Goal: Task Accomplishment & Management: Complete application form

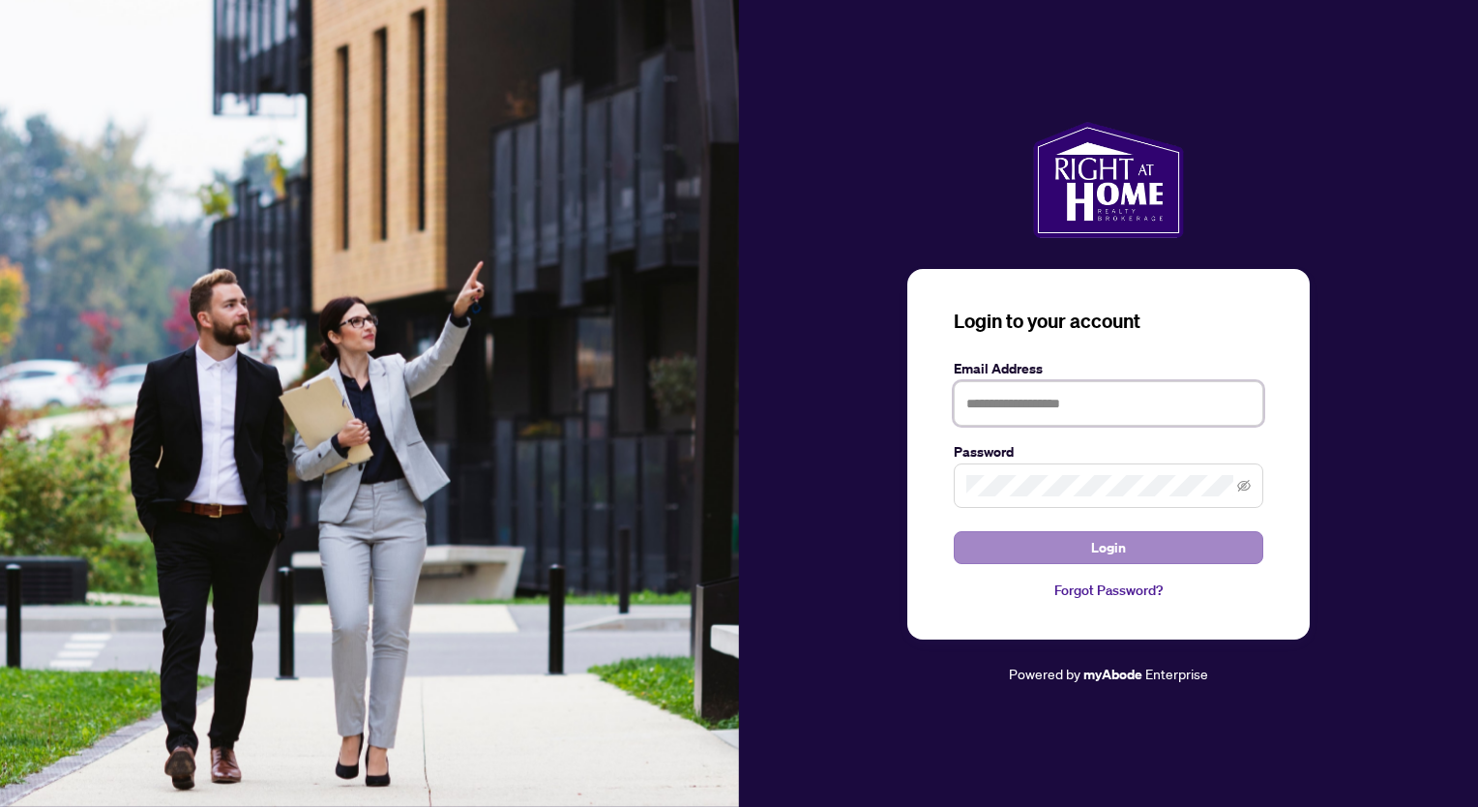
type input "**********"
click at [1116, 549] on span "Login" at bounding box center [1108, 547] width 35 height 31
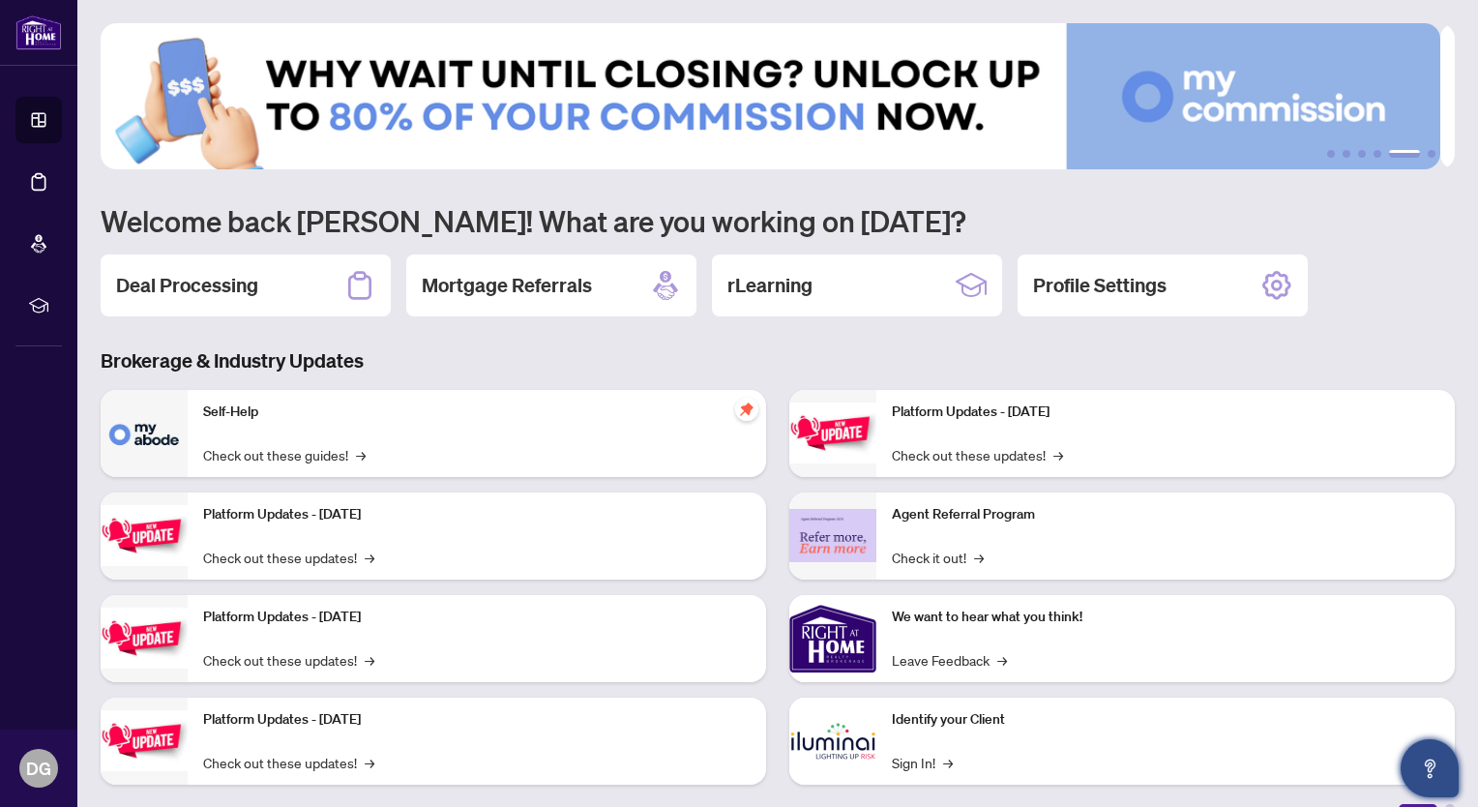
click at [1419, 767] on icon "Open asap" at bounding box center [1430, 768] width 24 height 24
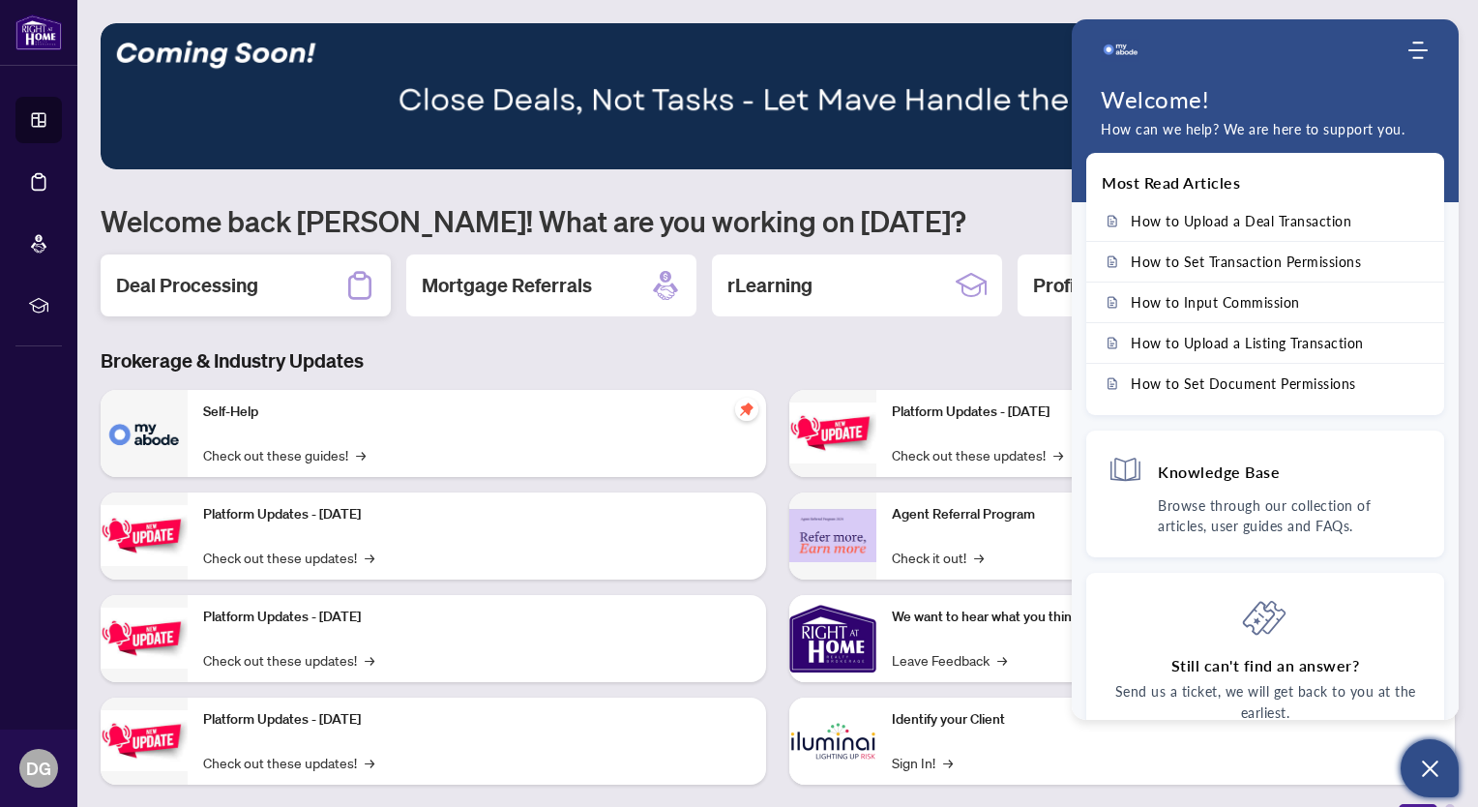
click at [262, 285] on div "Deal Processing" at bounding box center [246, 285] width 290 height 62
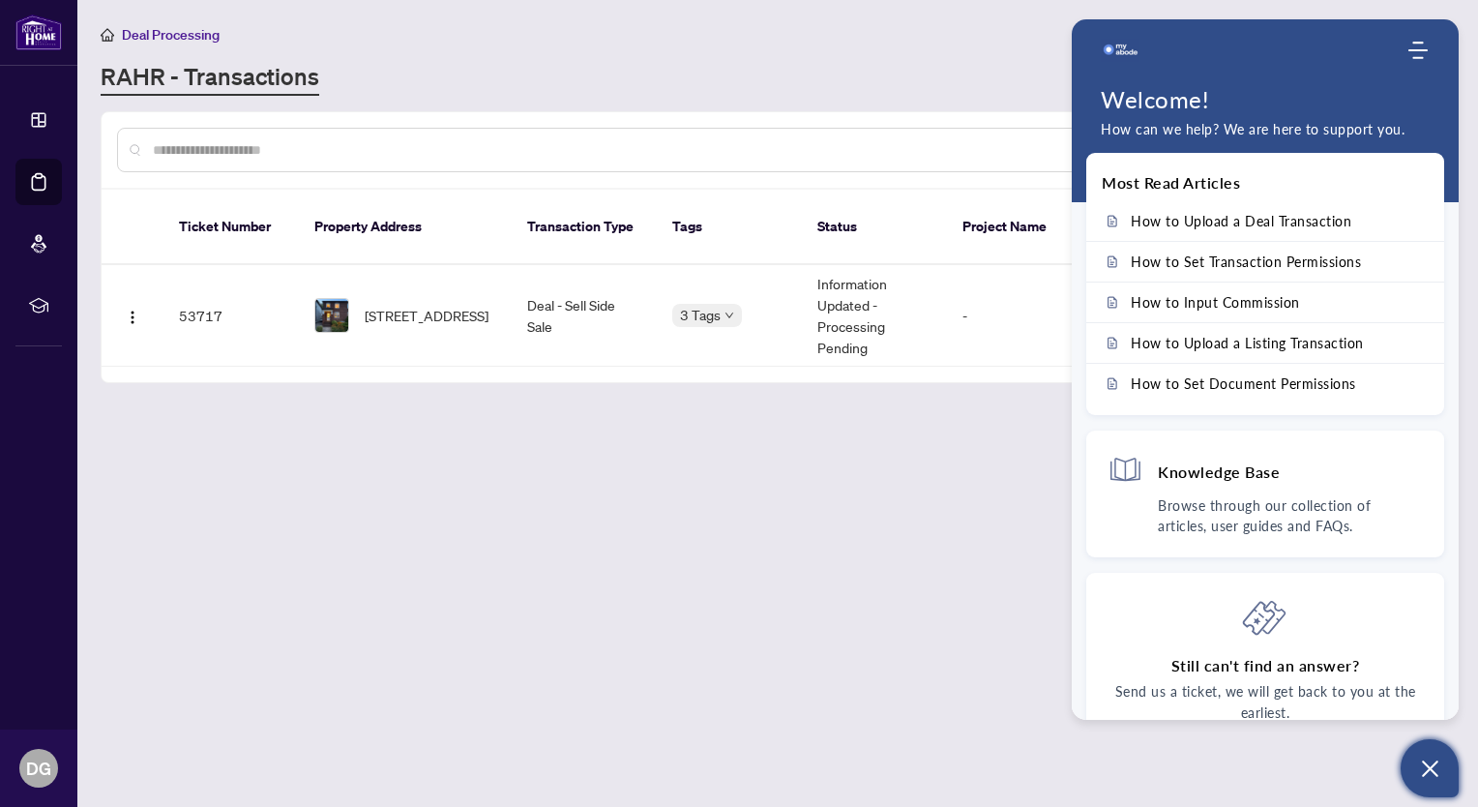
click at [1426, 770] on icon "Open asap" at bounding box center [1430, 768] width 16 height 16
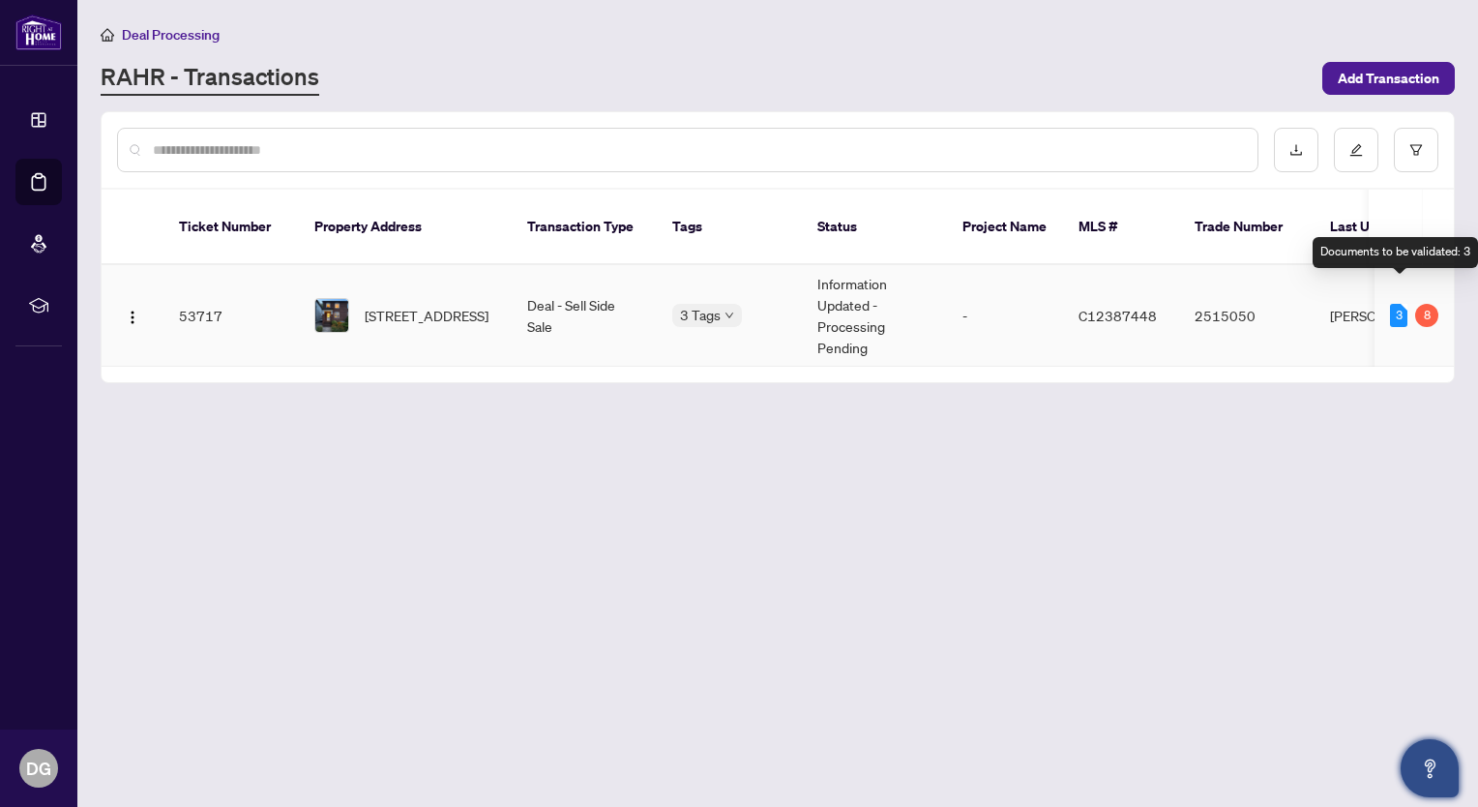
click at [1396, 304] on div "3" at bounding box center [1398, 315] width 17 height 23
click at [1249, 559] on main "Deal Processing RAHR - Transactions Add Transaction Ticket Number Property Addr…" at bounding box center [777, 403] width 1400 height 807
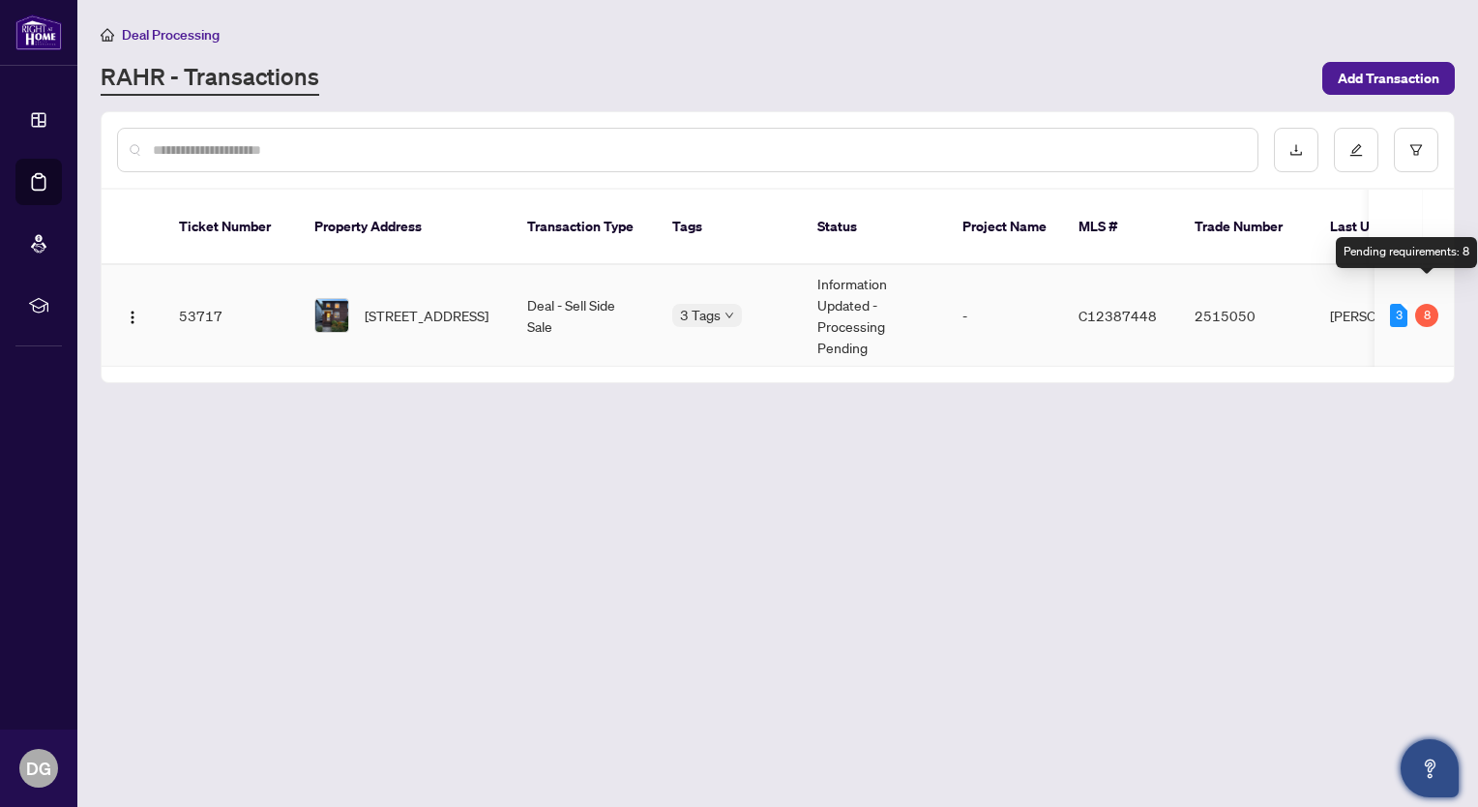
click at [1428, 304] on div "8" at bounding box center [1426, 315] width 23 height 23
click at [1400, 304] on div "3" at bounding box center [1398, 315] width 17 height 23
click at [1120, 556] on main "Deal Processing RAHR - Transactions Add Transaction Ticket Number Property Addr…" at bounding box center [777, 403] width 1400 height 807
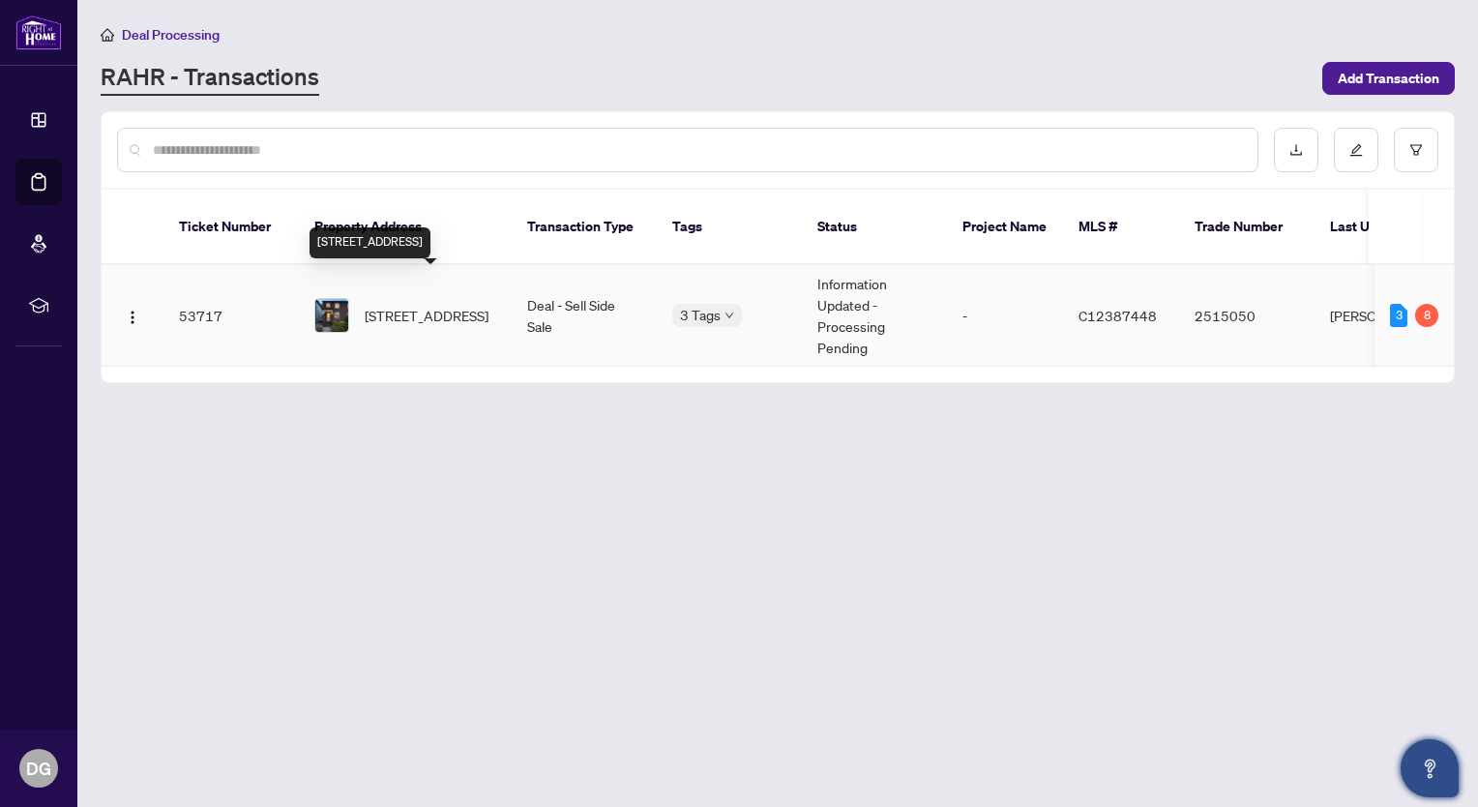
click at [448, 305] on span "[STREET_ADDRESS]" at bounding box center [427, 315] width 124 height 21
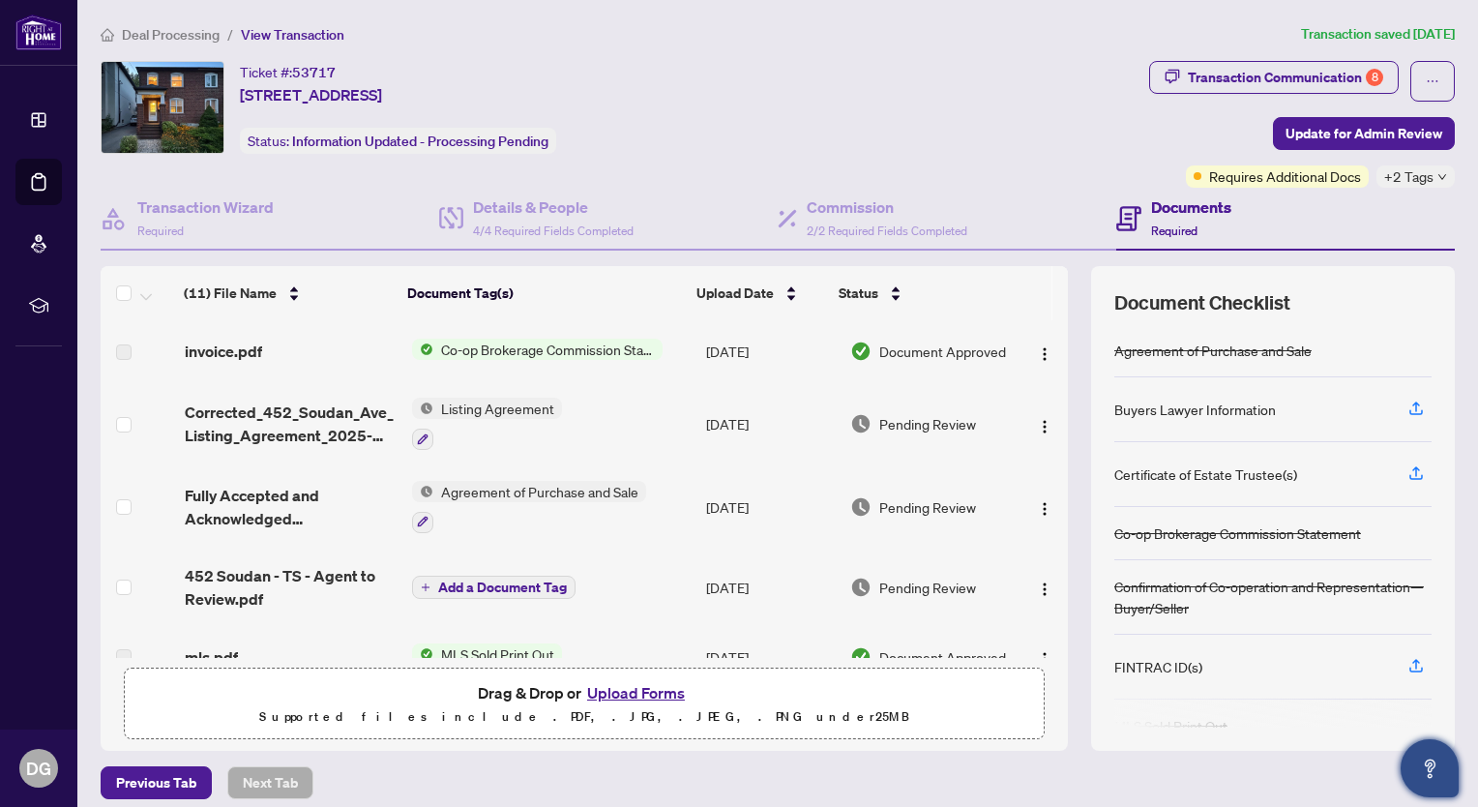
click at [559, 347] on span "Co-op Brokerage Commission Statement" at bounding box center [547, 348] width 229 height 21
click at [1437, 178] on icon "down" at bounding box center [1442, 177] width 10 height 10
click at [1087, 112] on div "Ticket #: 53717 452 Soudan Ave, Toronto, Ontario M4S 1X2, Canada Status: Inform…" at bounding box center [621, 107] width 1041 height 93
click at [936, 585] on span "Pending Review" at bounding box center [927, 586] width 97 height 21
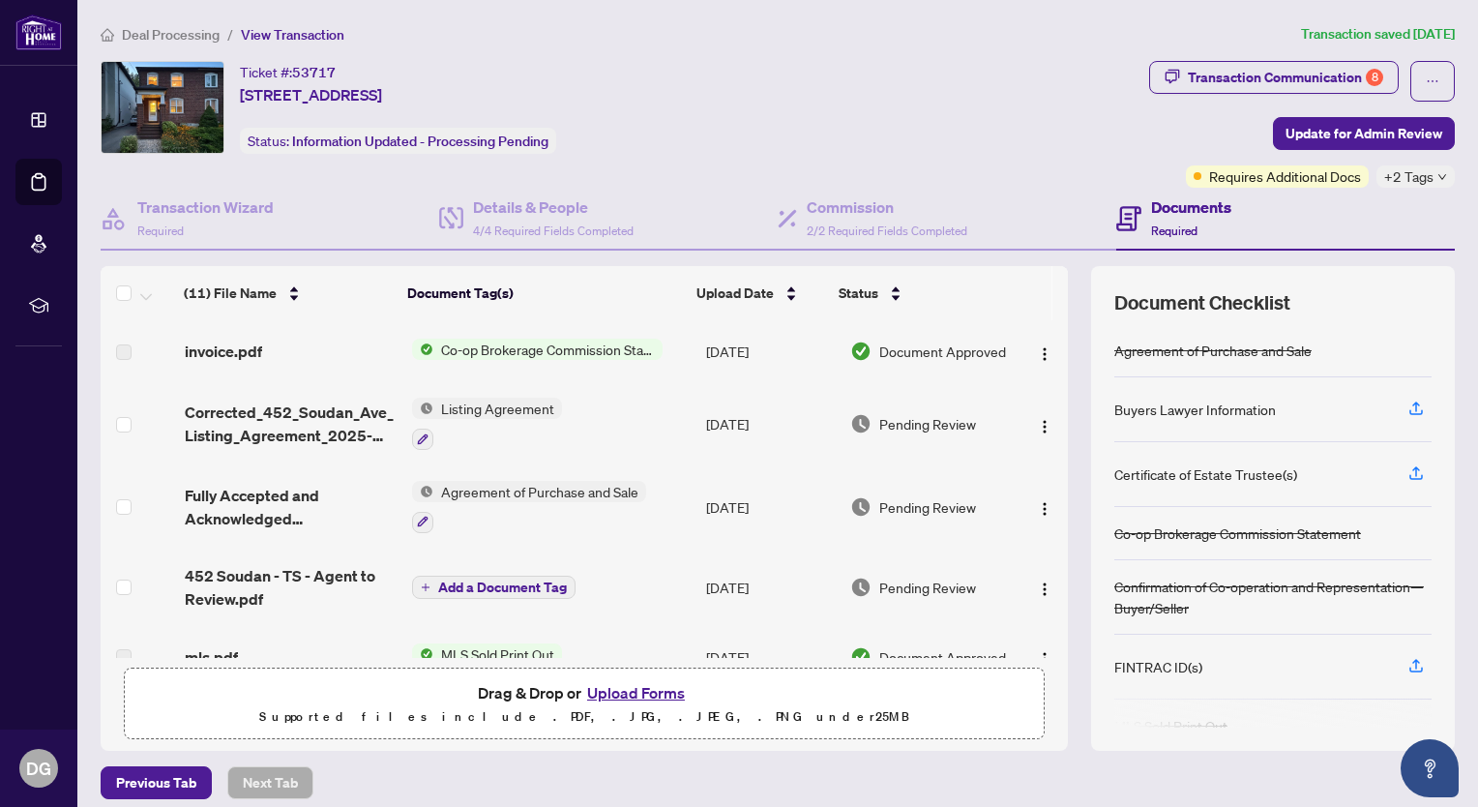
click at [527, 487] on span "Agreement of Purchase and Sale" at bounding box center [539, 491] width 213 height 21
click at [533, 579] on span "Agreement of Purchase and Sale" at bounding box center [533, 582] width 213 height 21
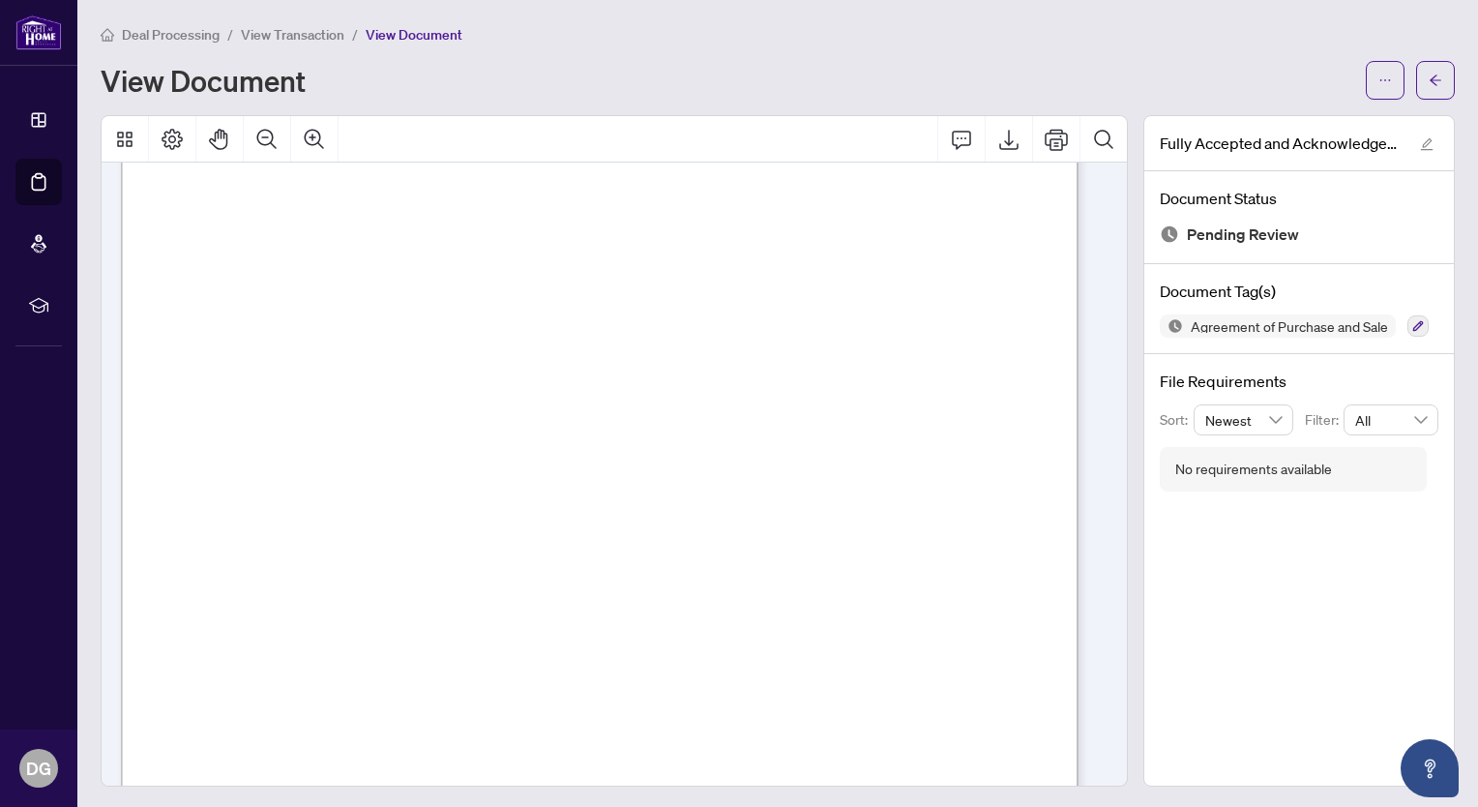
scroll to position [12396, 0]
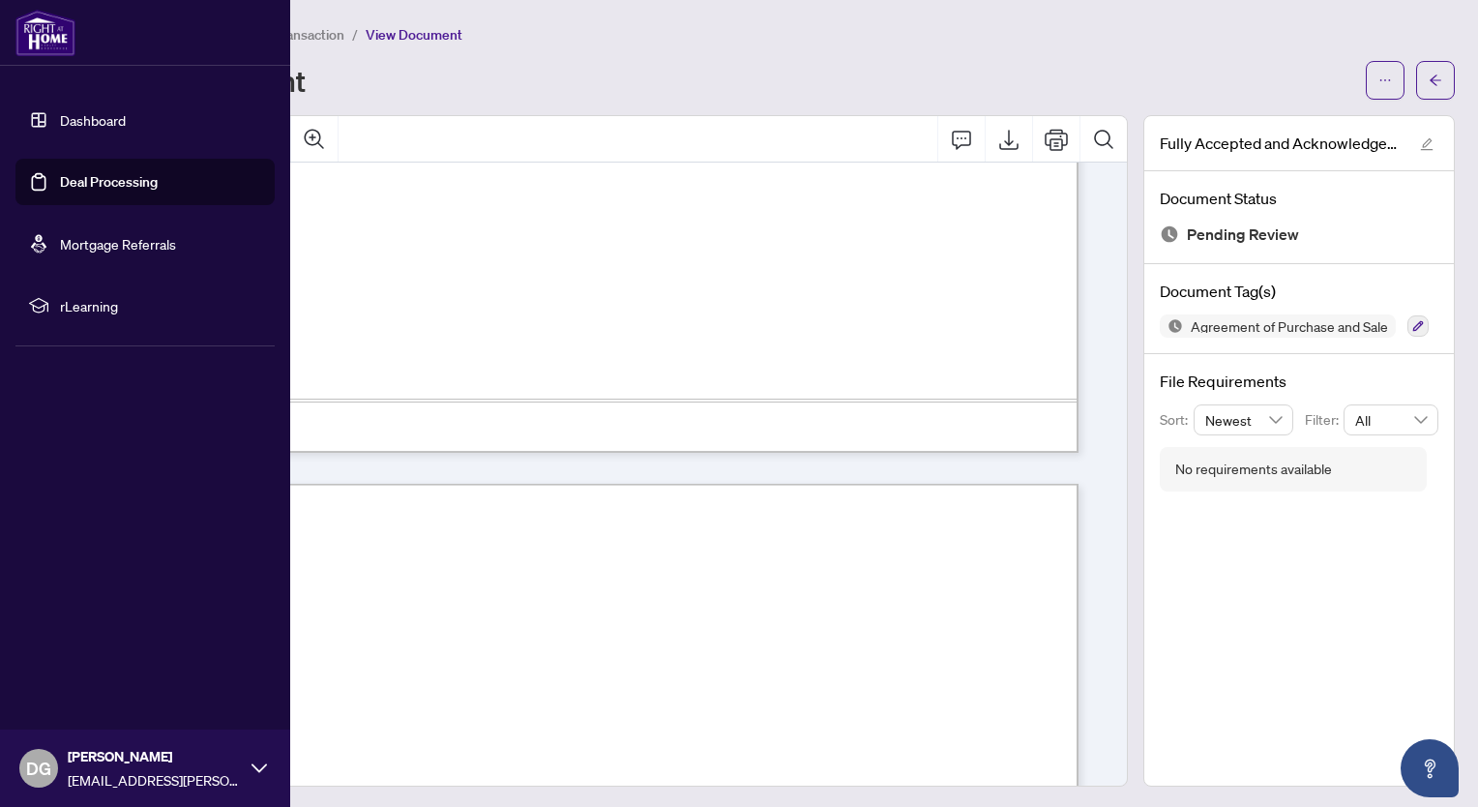
click at [86, 176] on link "Deal Processing" at bounding box center [109, 181] width 98 height 17
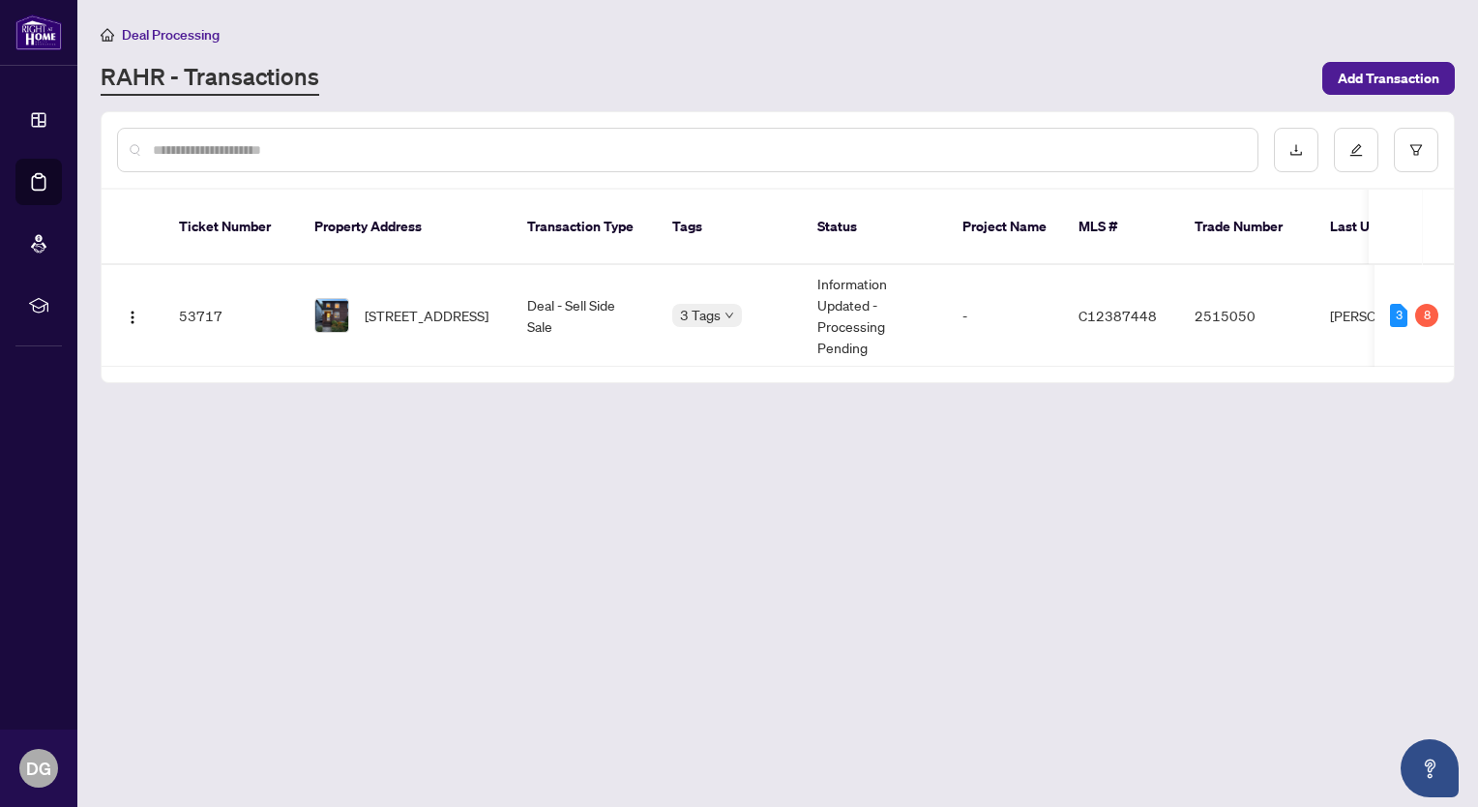
click at [654, 36] on div "Deal Processing" at bounding box center [778, 34] width 1354 height 22
click at [397, 305] on span "[STREET_ADDRESS]" at bounding box center [427, 315] width 124 height 21
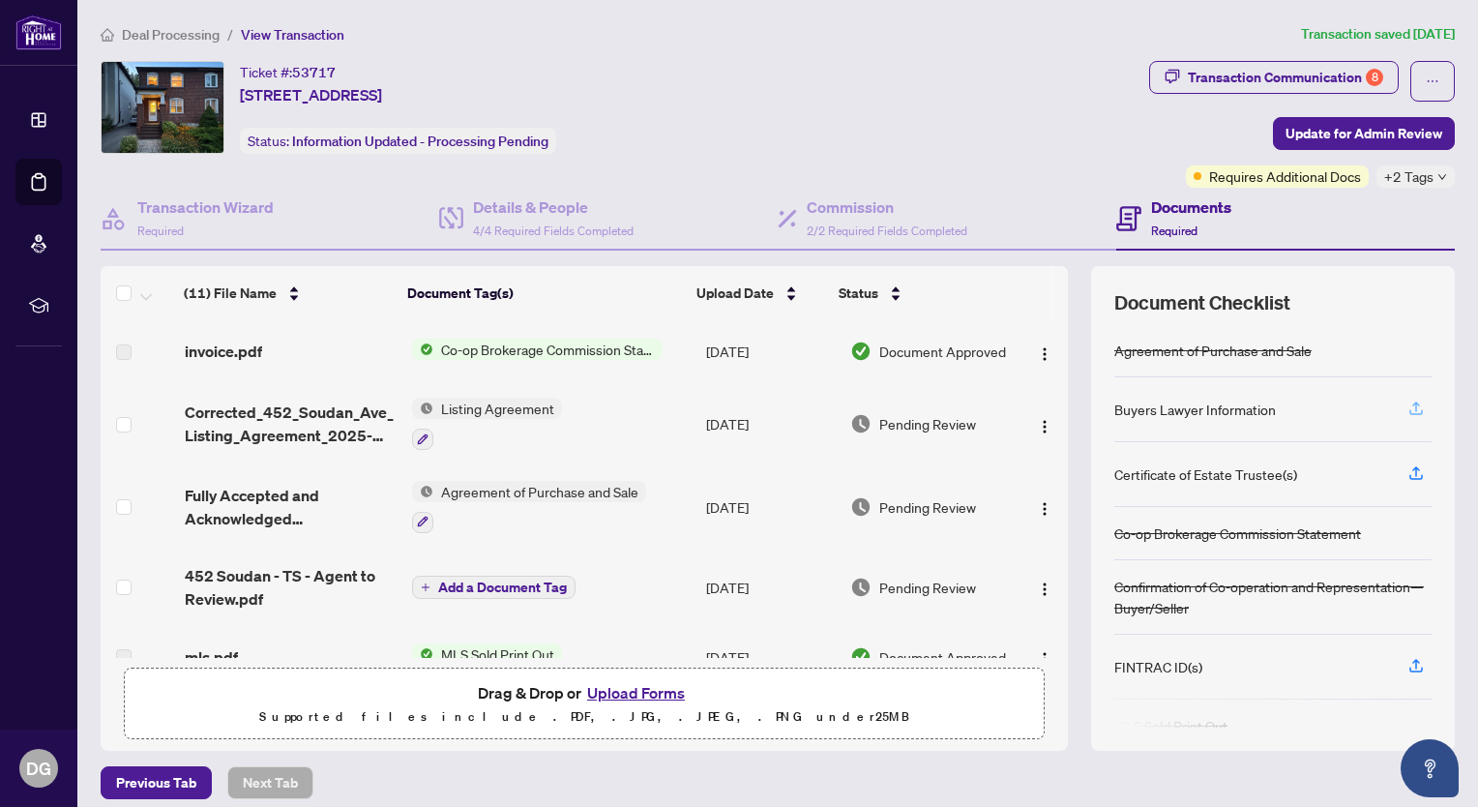
click at [1407, 407] on icon "button" at bounding box center [1415, 407] width 17 height 17
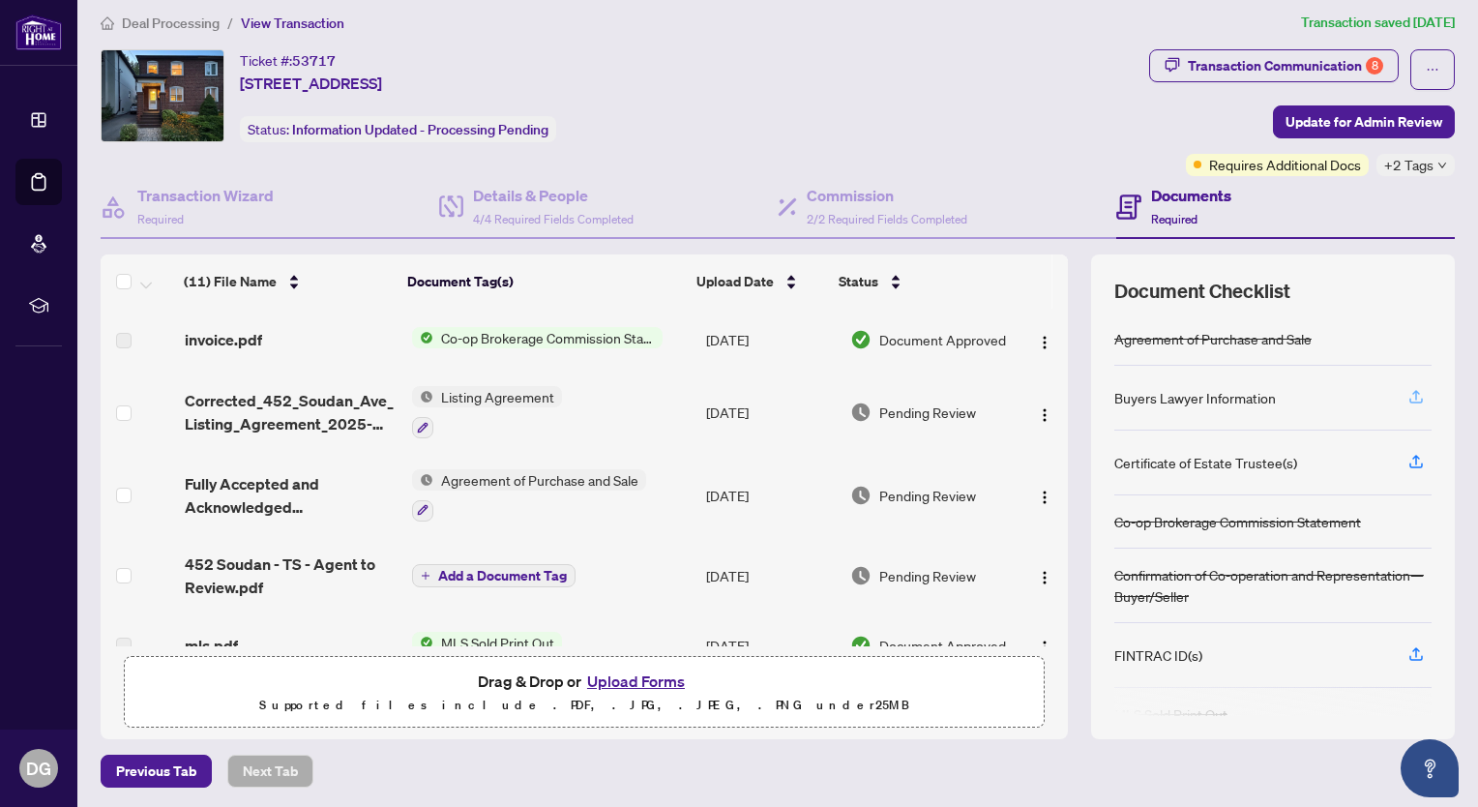
click at [1407, 397] on icon "button" at bounding box center [1415, 396] width 17 height 17
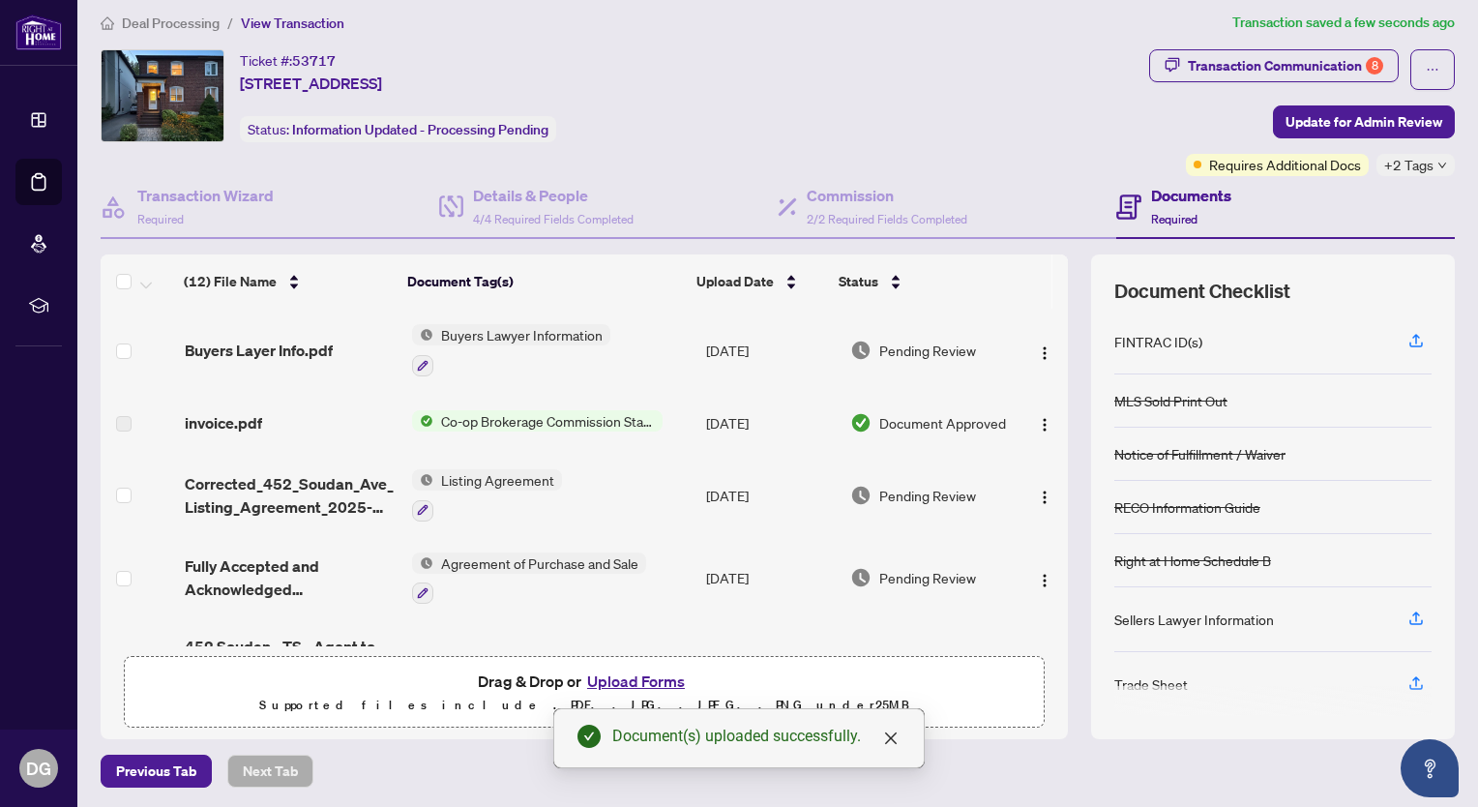
scroll to position [306, 0]
click at [1407, 609] on icon "button" at bounding box center [1415, 613] width 17 height 17
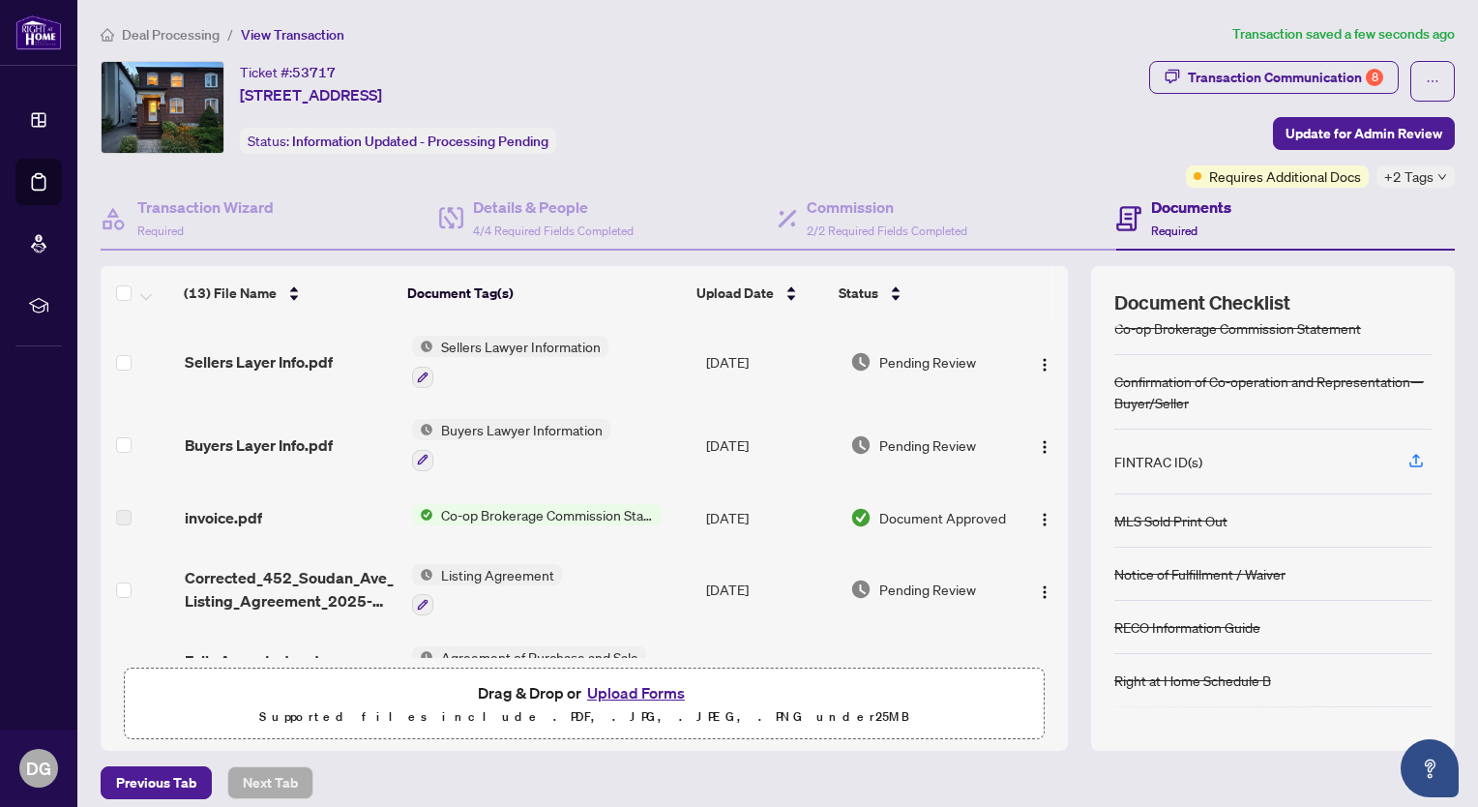
scroll to position [294, 0]
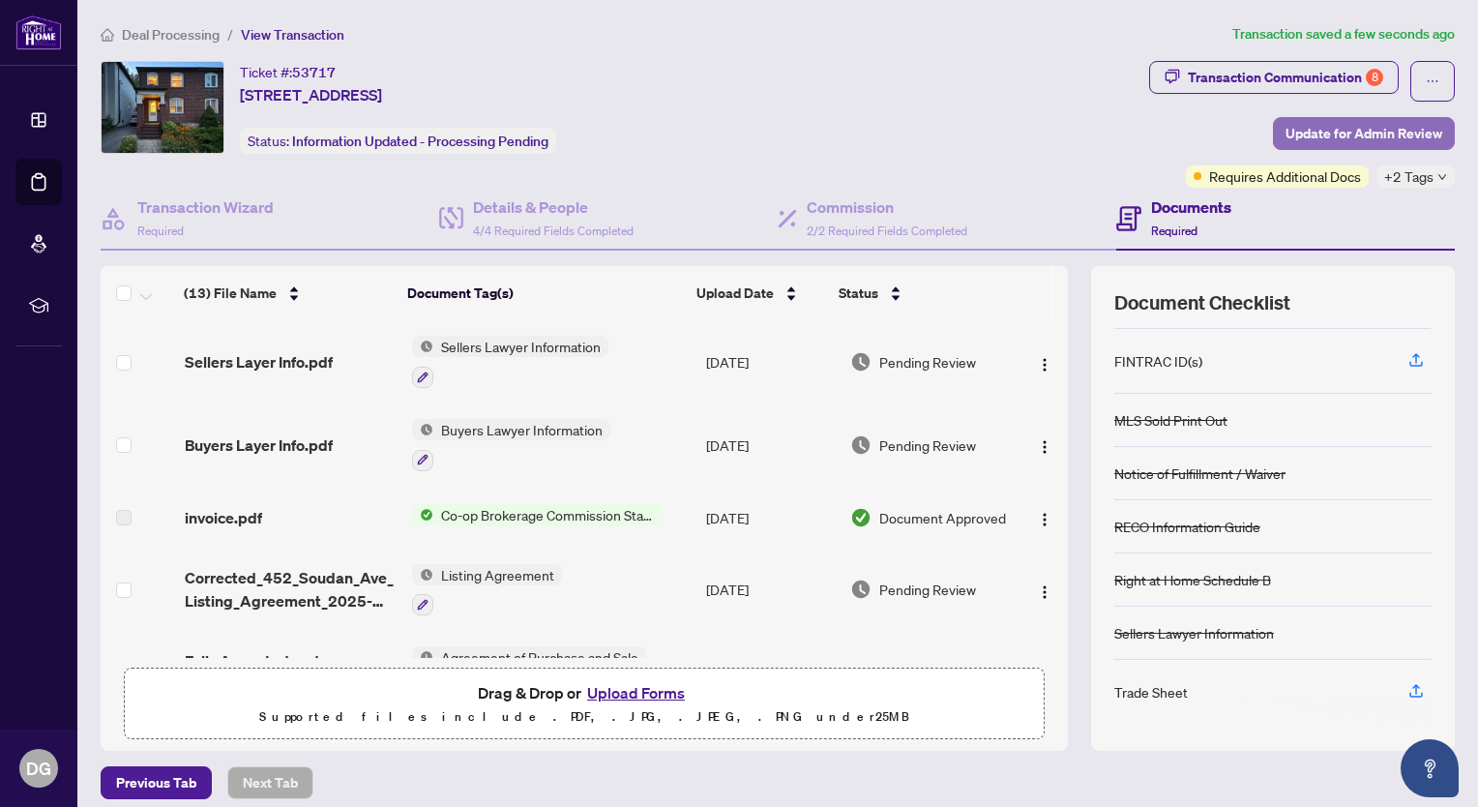
click at [1358, 132] on span "Update for Admin Review" at bounding box center [1363, 133] width 157 height 31
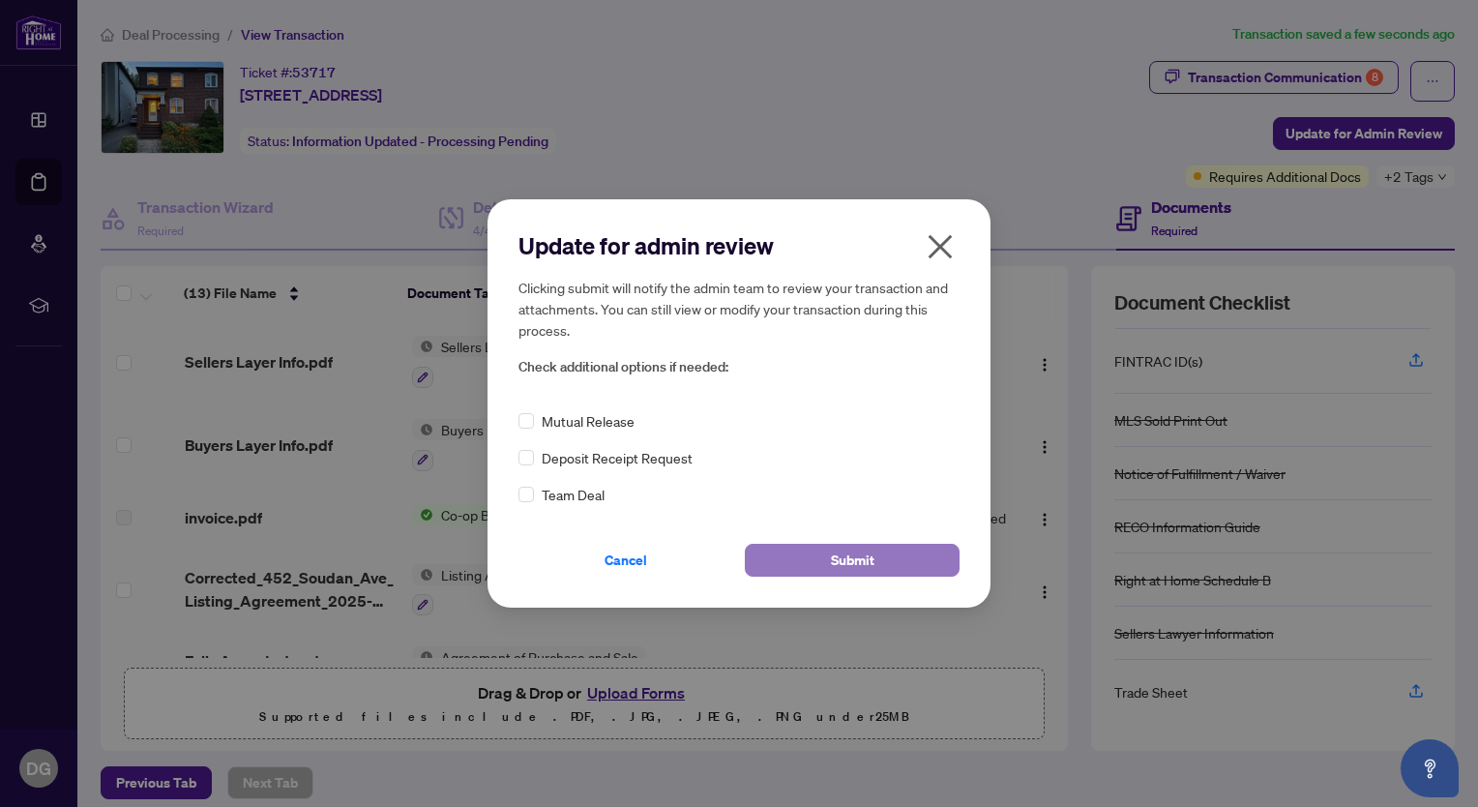
click at [890, 559] on button "Submit" at bounding box center [852, 560] width 215 height 33
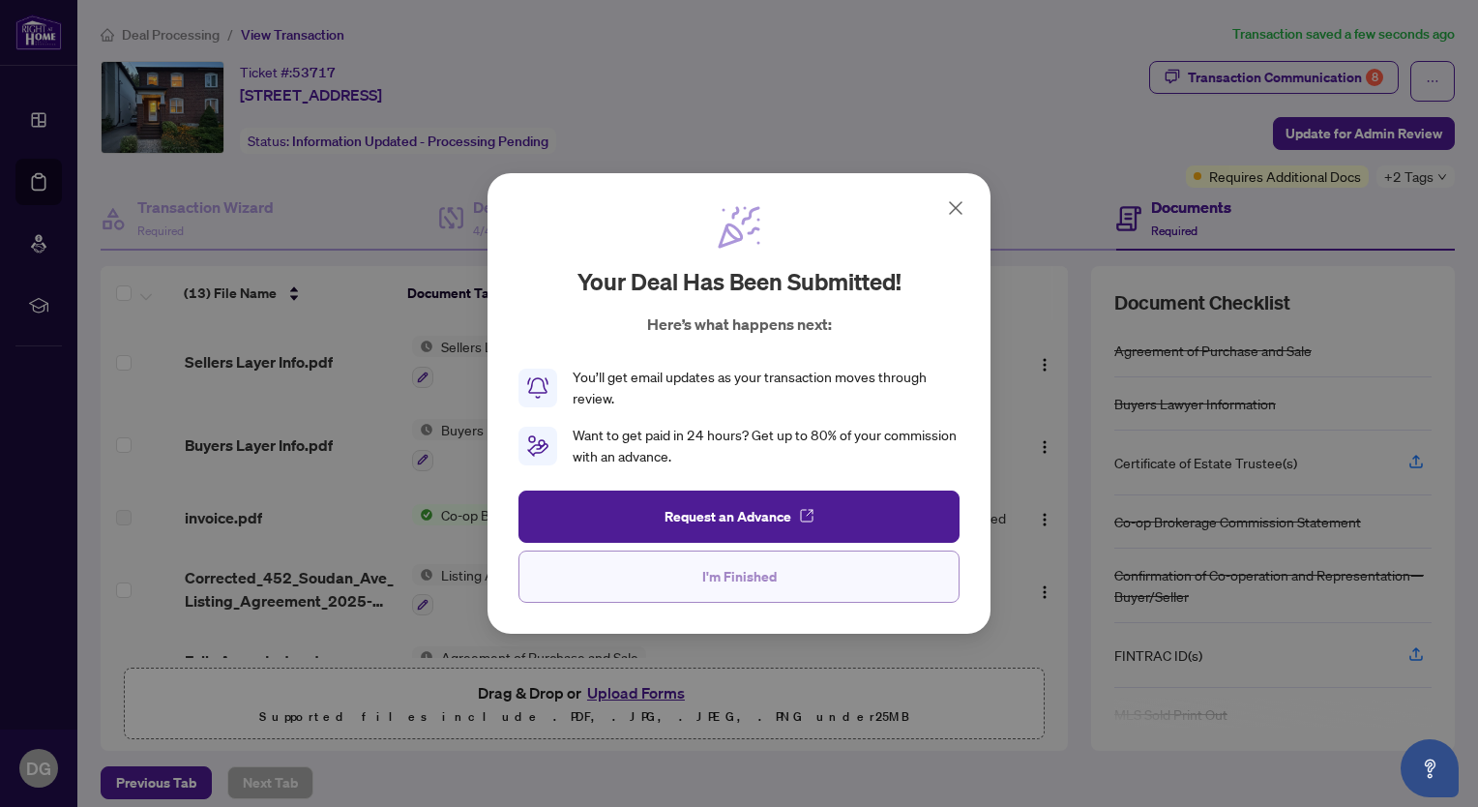
click at [762, 574] on span "I'm Finished" at bounding box center [739, 576] width 74 height 31
